Goal: Find specific page/section: Find specific page/section

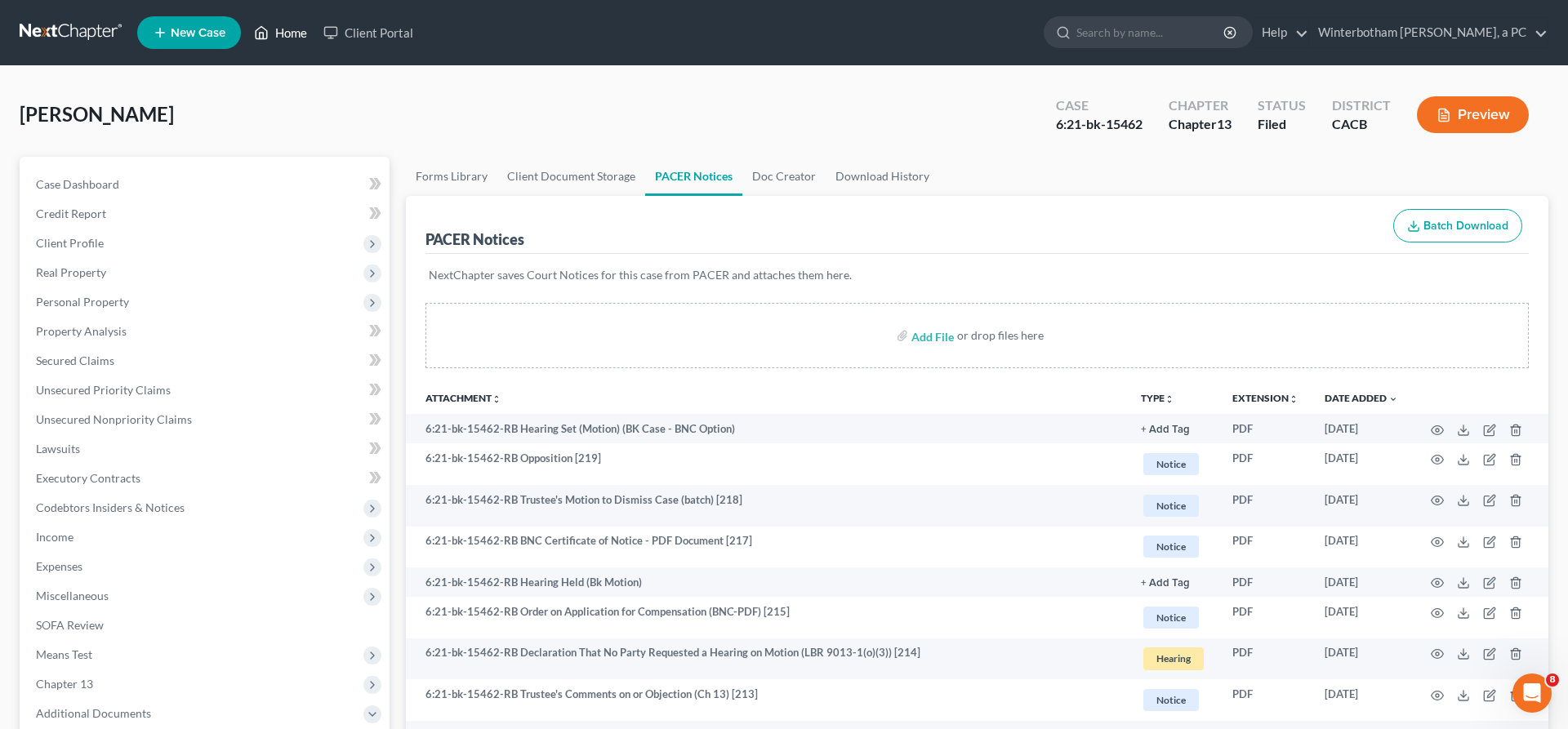
click at [245, 25] on link "Home" at bounding box center [280, 32] width 69 height 30
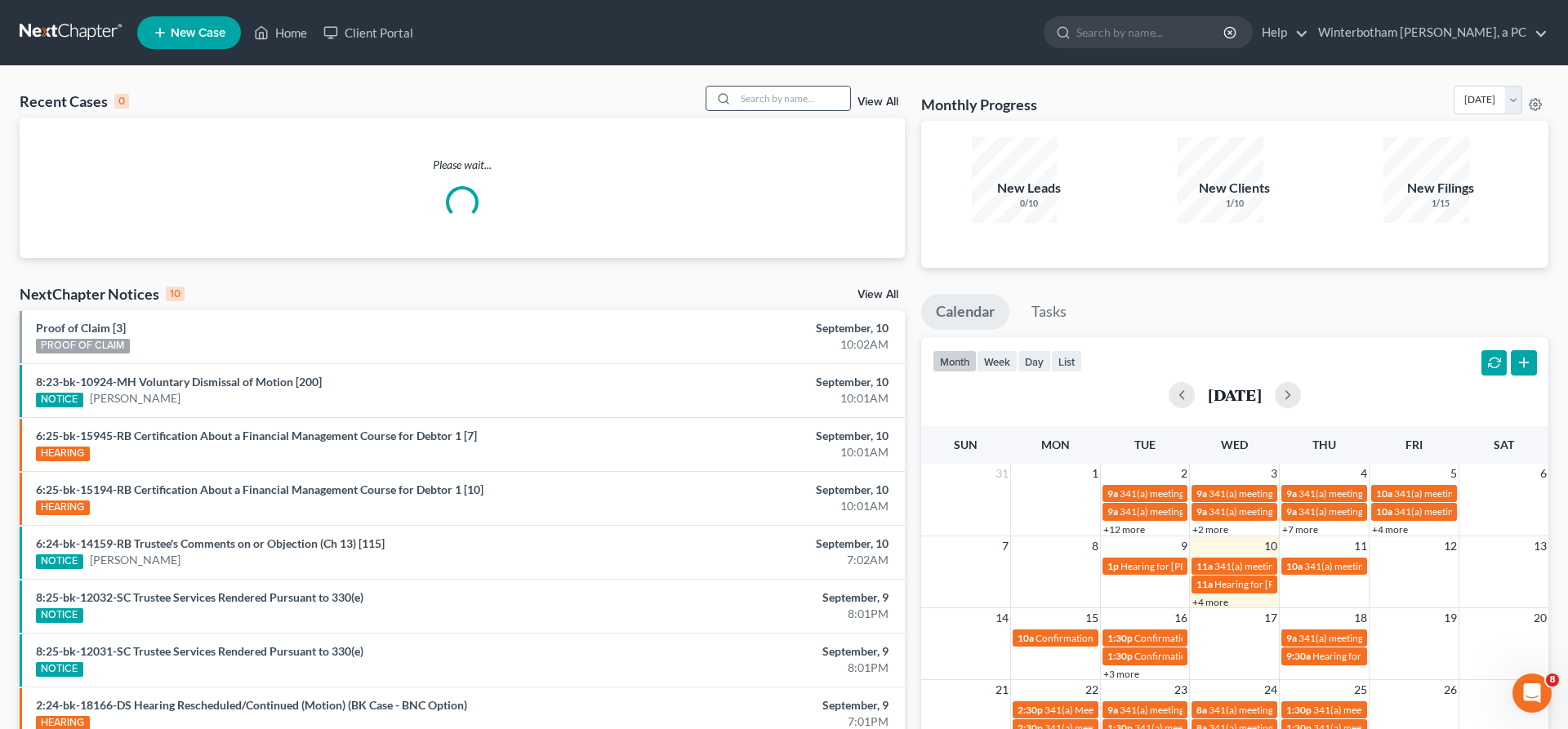
click at [800, 87] on input "search" at bounding box center [793, 99] width 114 height 24
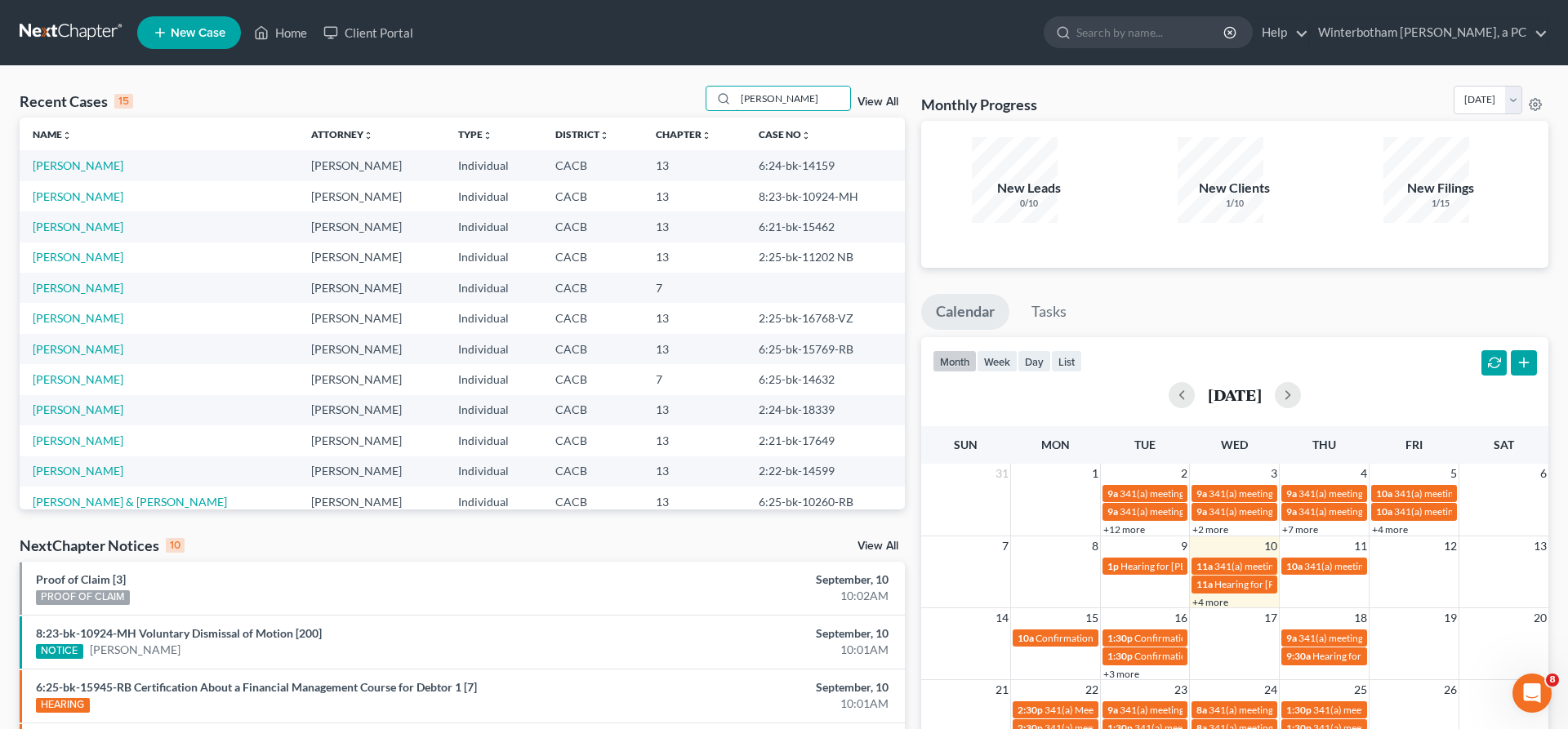
type input "[PERSON_NAME]"
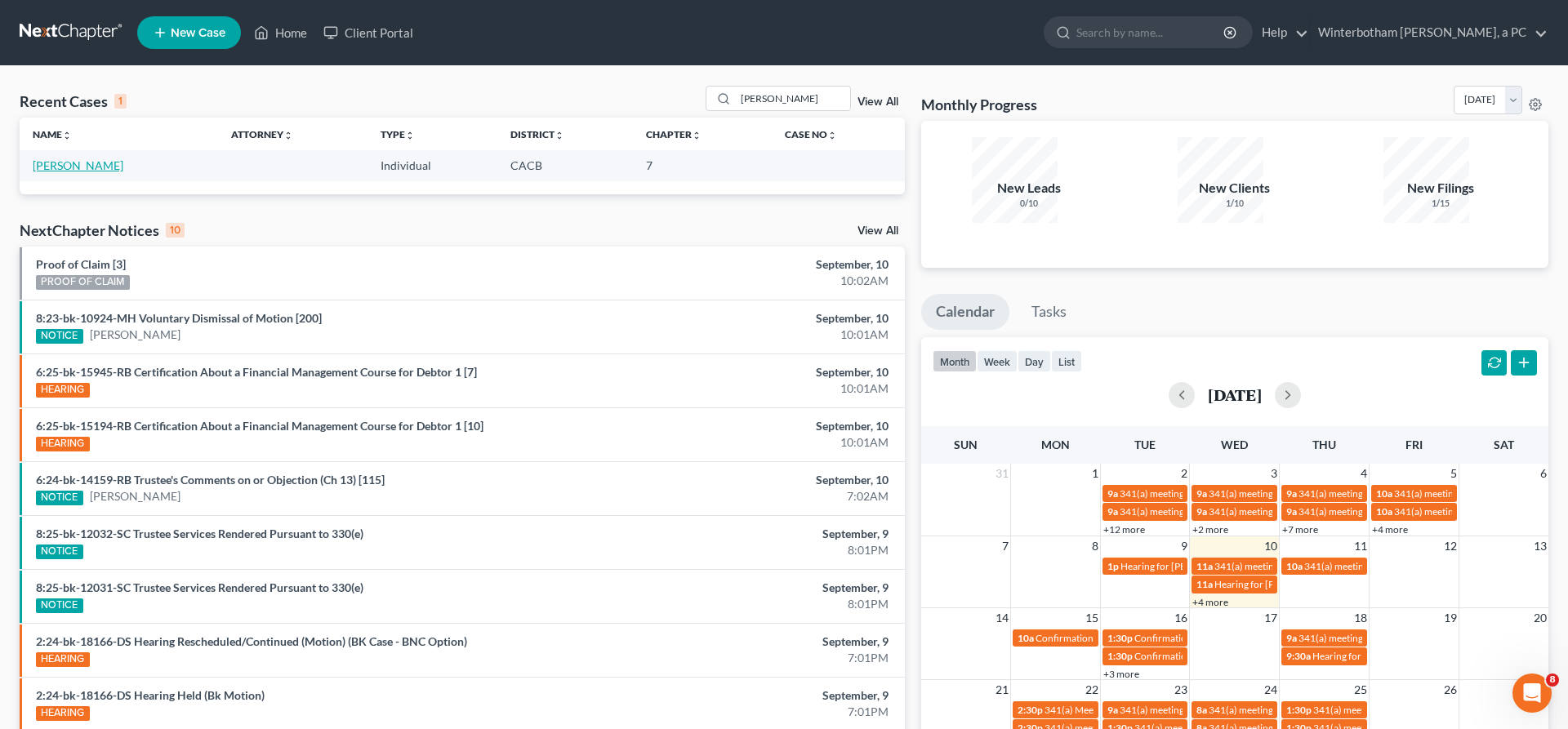
click at [60, 159] on link "[PERSON_NAME]" at bounding box center [78, 165] width 90 height 14
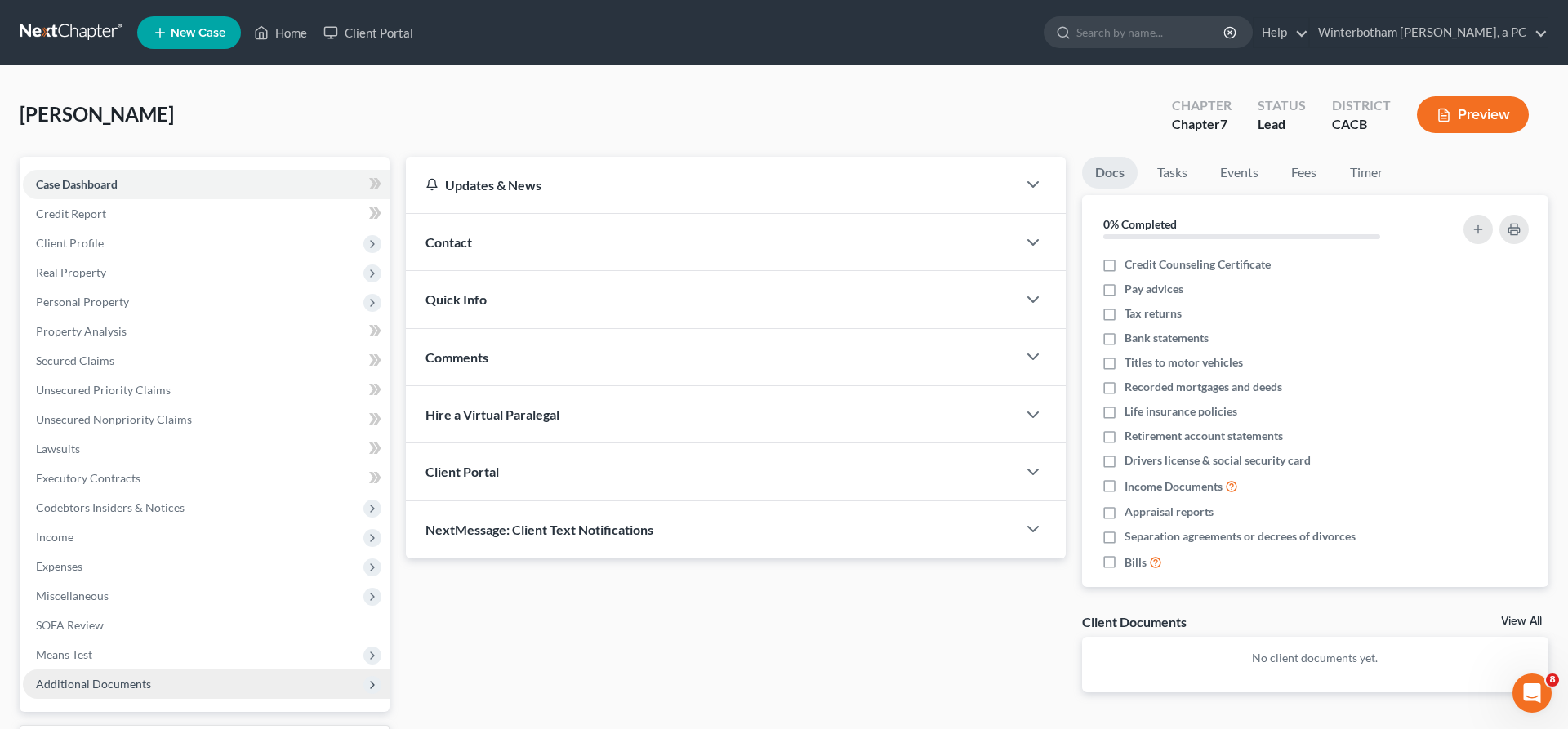
click at [98, 670] on span "Additional Documents" at bounding box center [206, 685] width 366 height 30
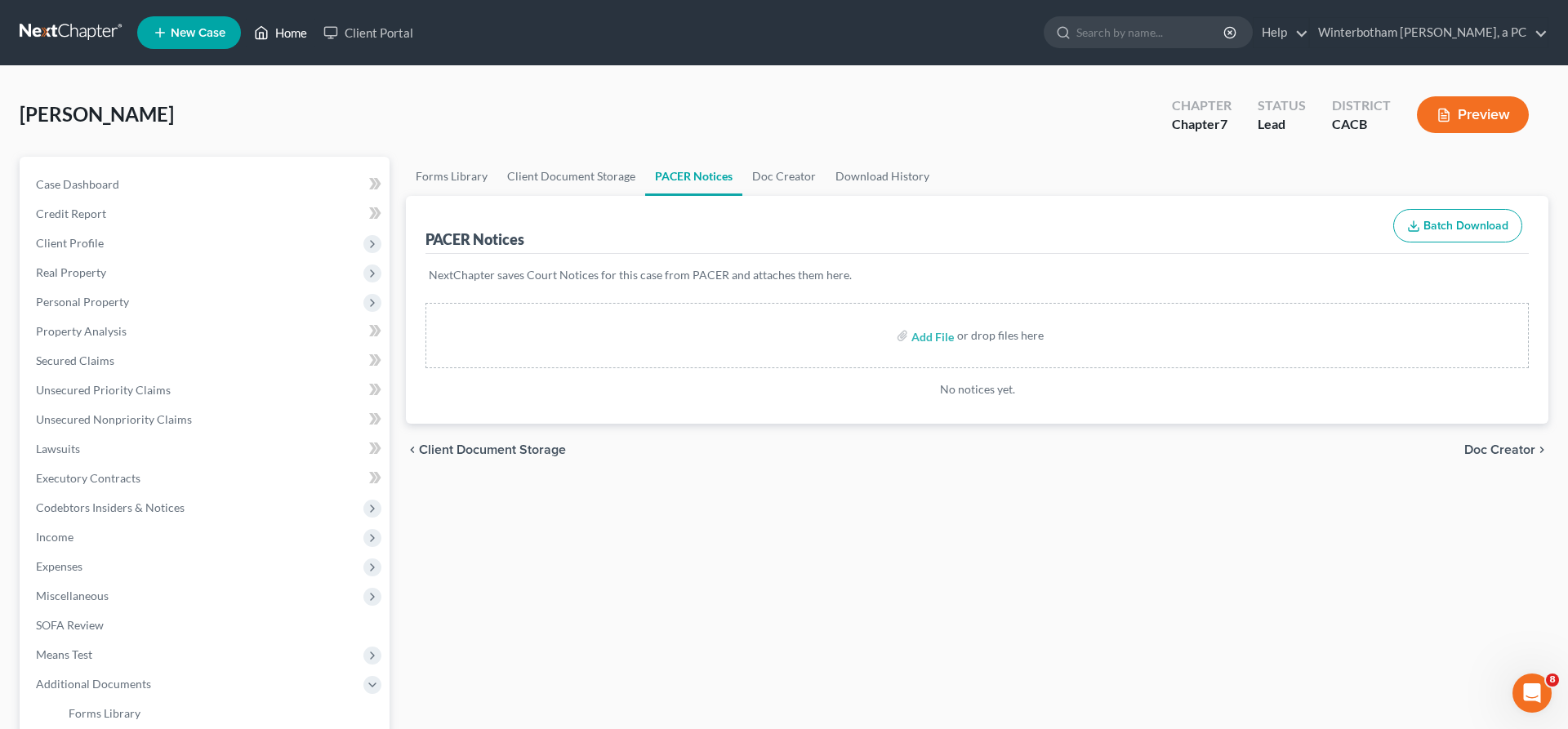
click at [245, 25] on link "Home" at bounding box center [280, 32] width 69 height 30
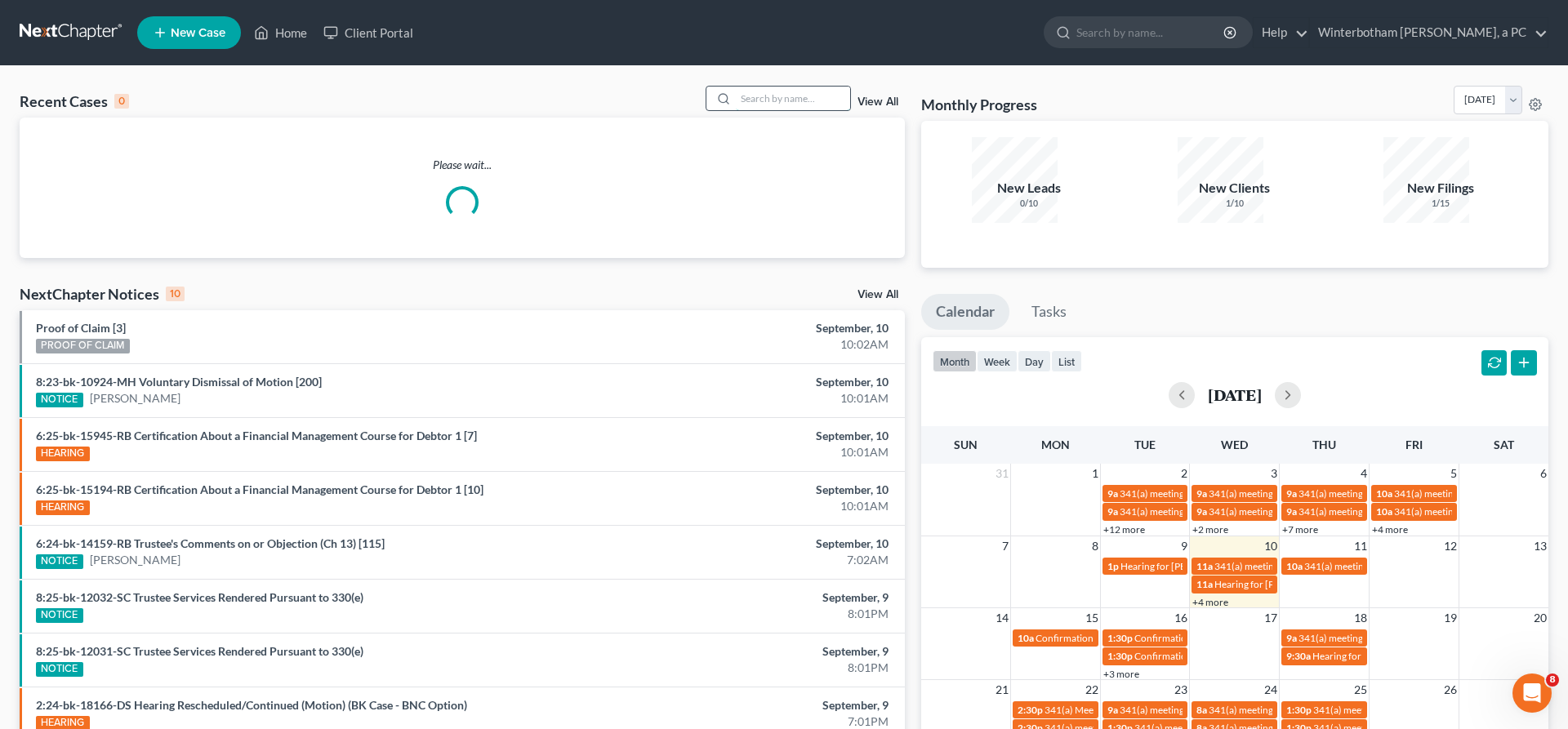
click at [820, 87] on input "search" at bounding box center [793, 99] width 114 height 24
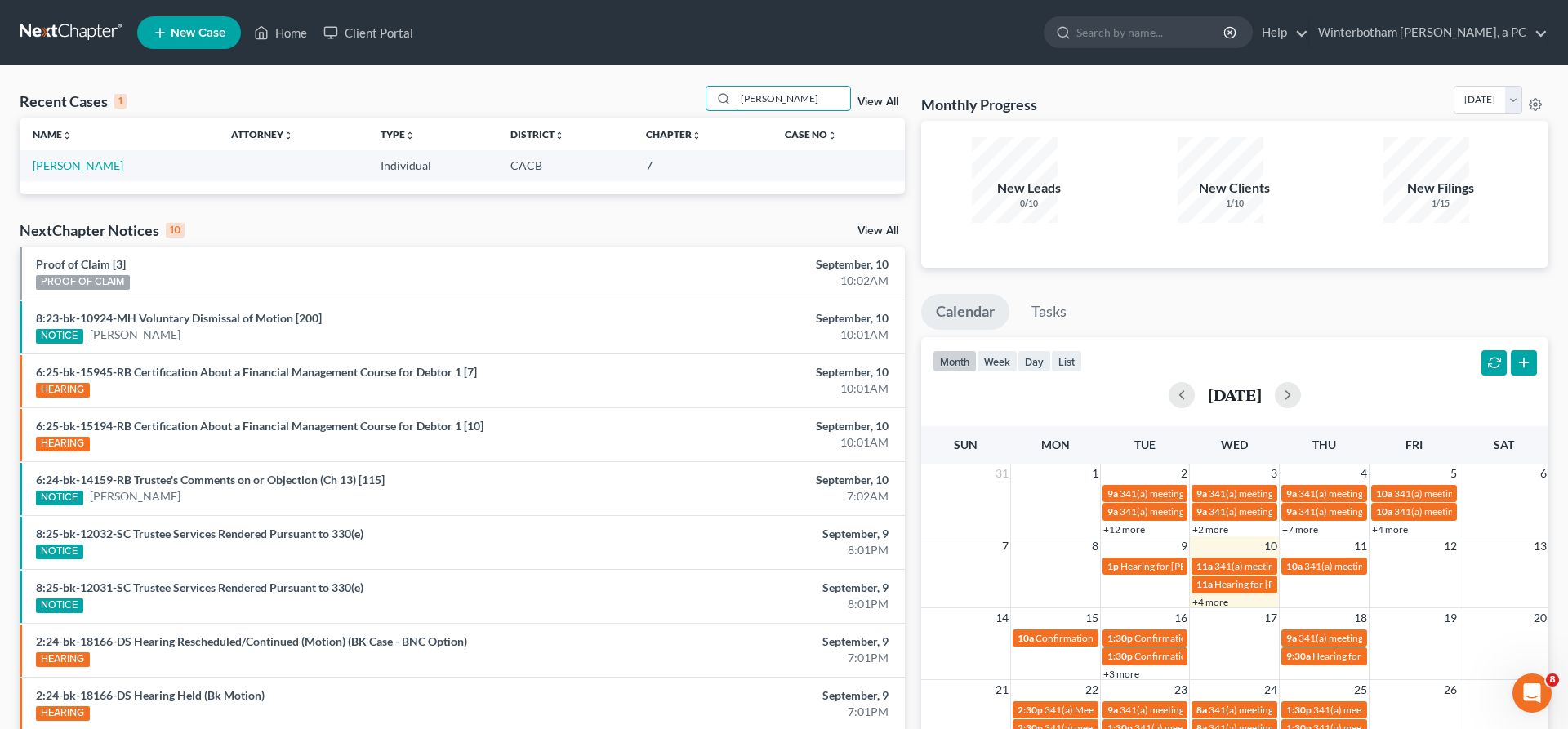
type input "[PERSON_NAME]"
